Goal: Find specific page/section: Find specific page/section

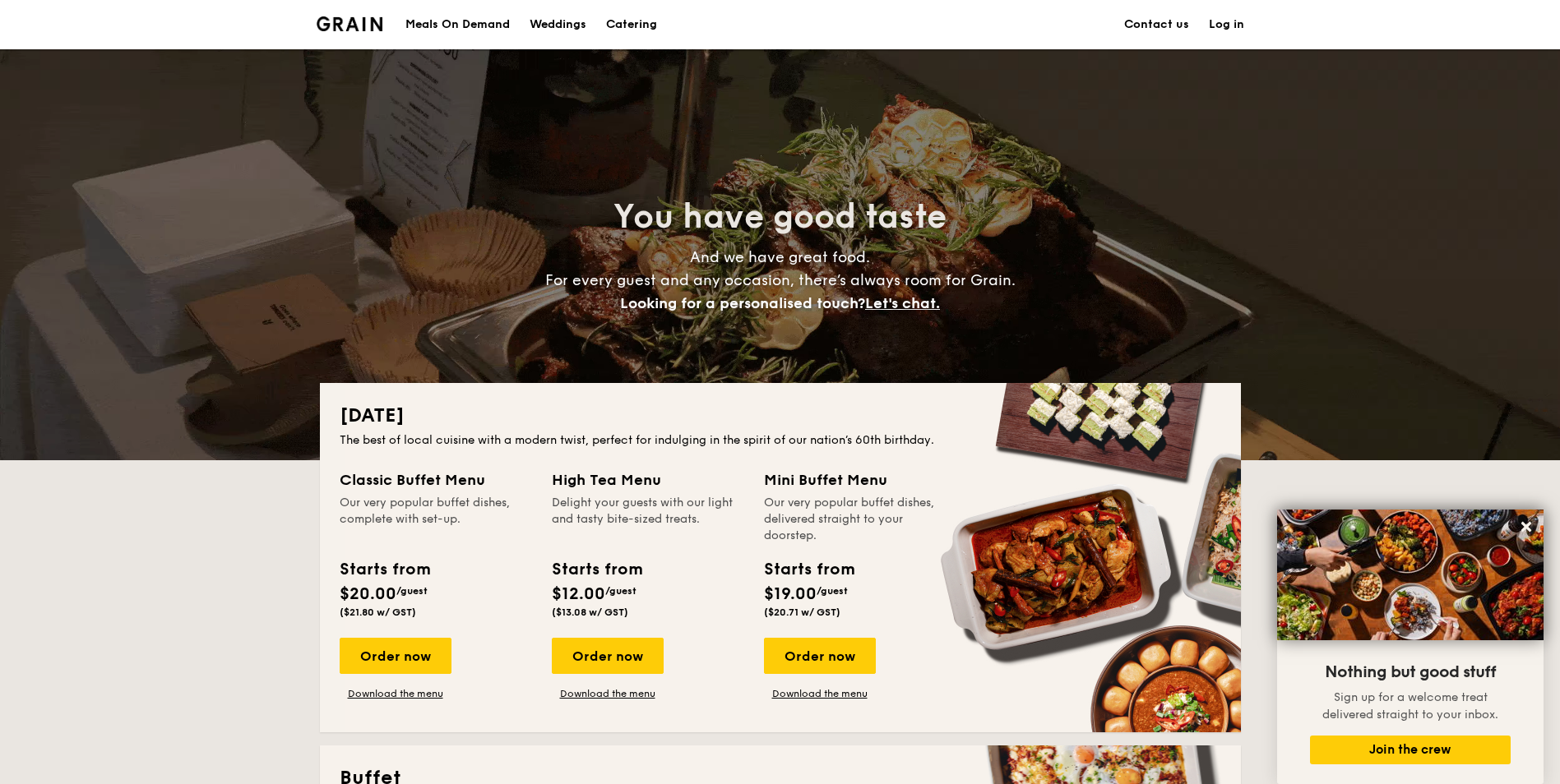
click at [481, 24] on div "Meals On Demand" at bounding box center [457, 24] width 105 height 49
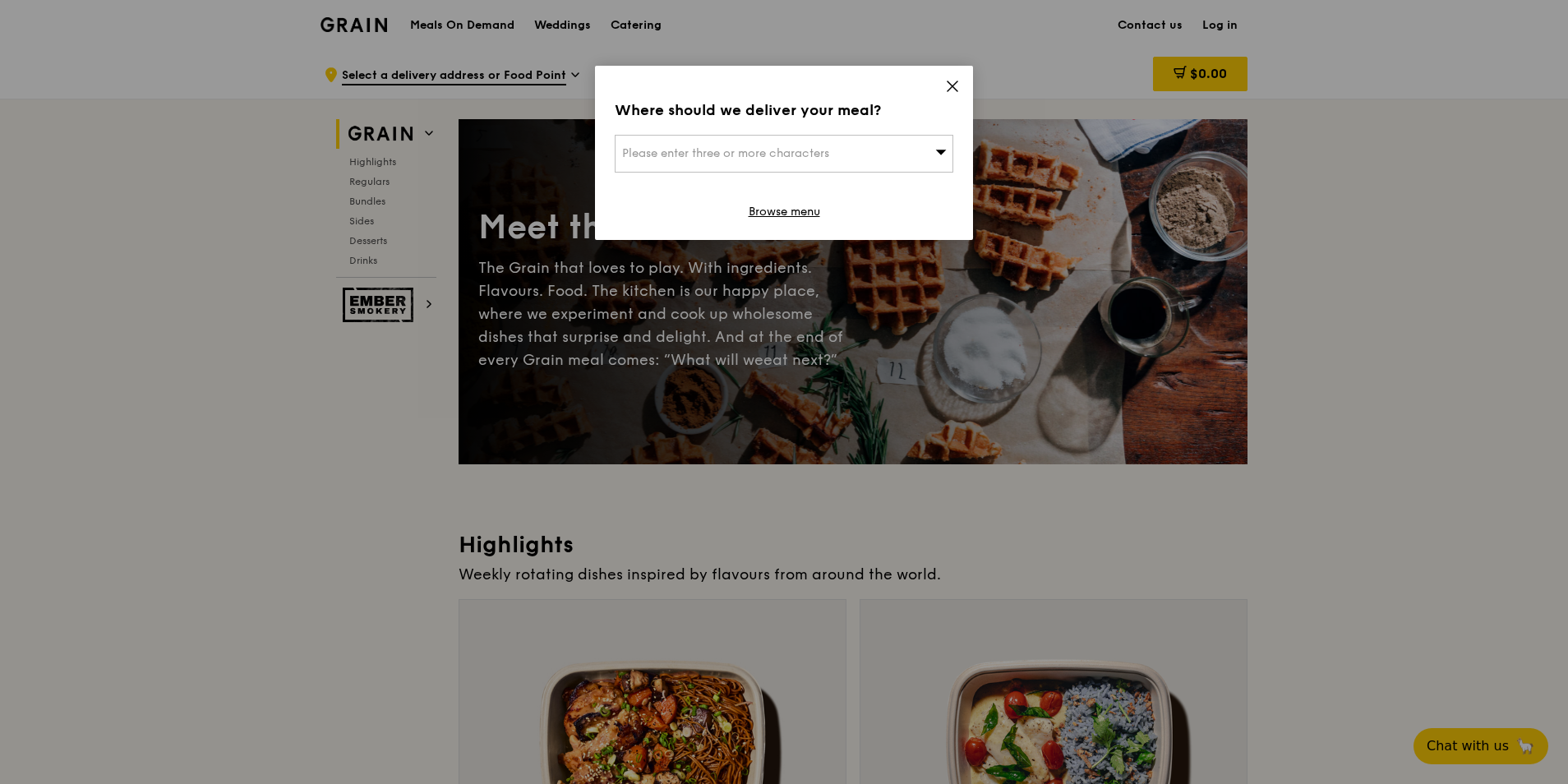
click at [957, 85] on icon at bounding box center [952, 85] width 15 height 15
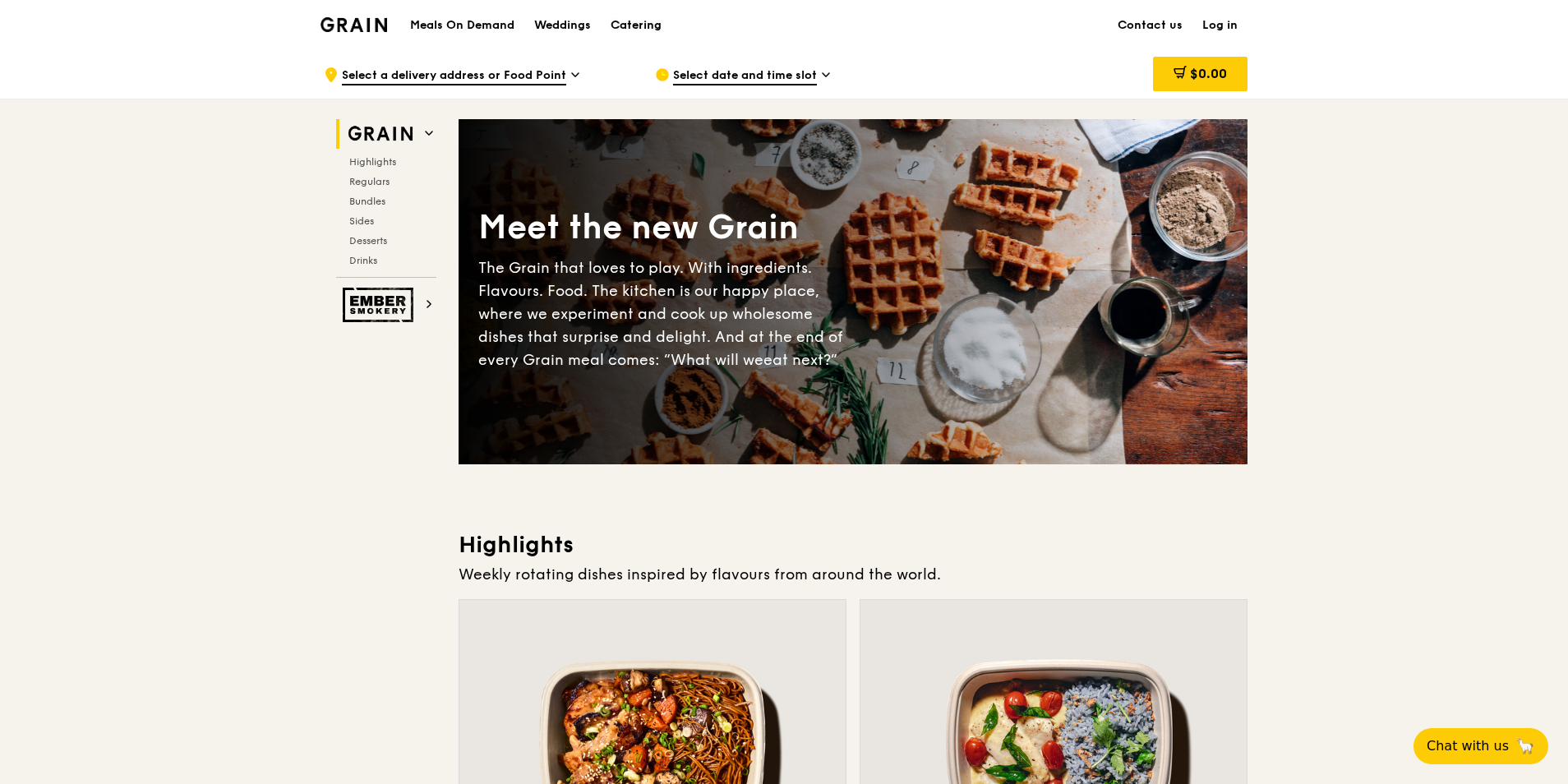
click at [661, 27] on div "Catering" at bounding box center [636, 25] width 51 height 49
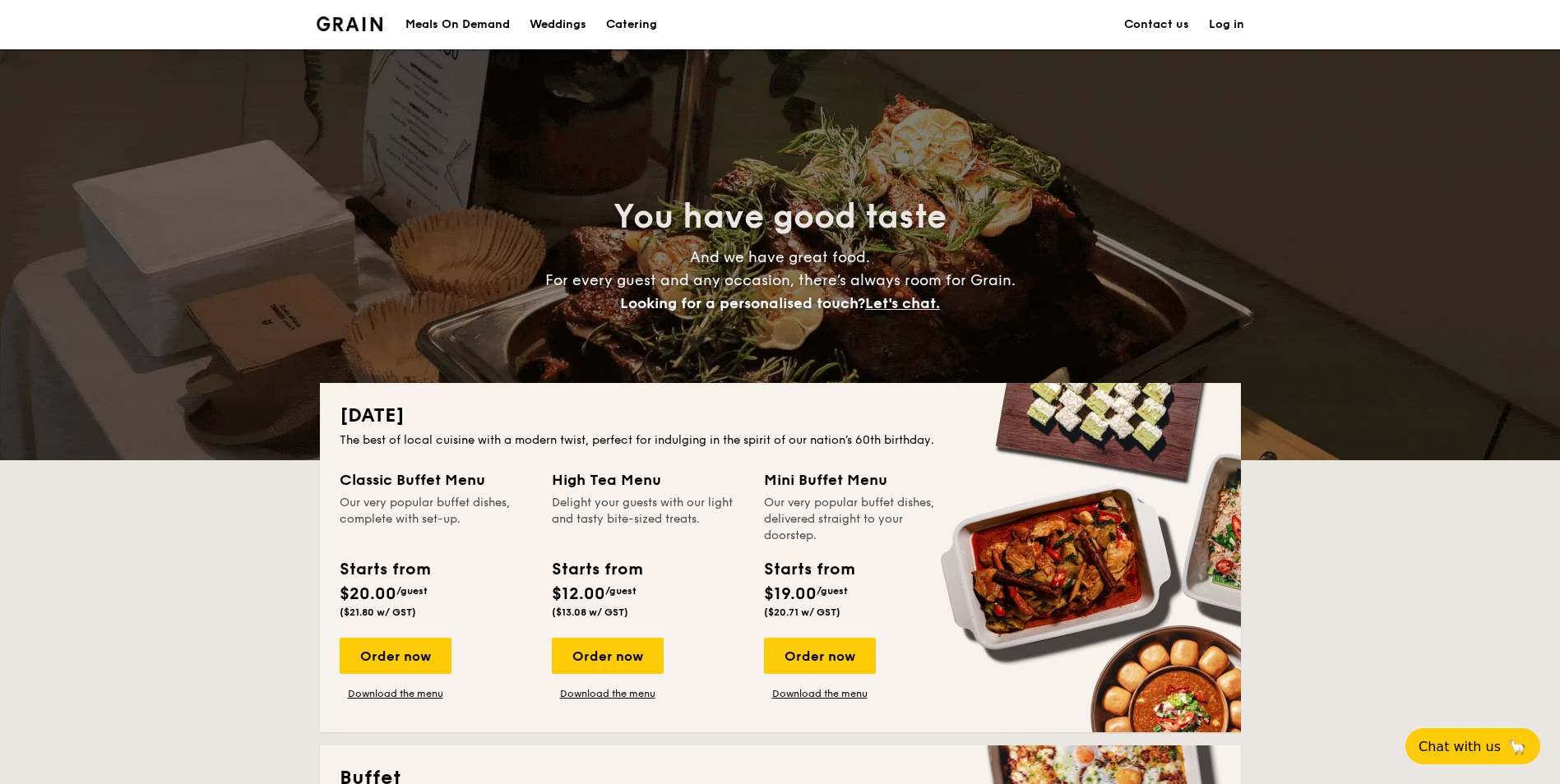
drag, startPoint x: 456, startPoint y: 609, endPoint x: 442, endPoint y: 185, distance: 424.2
